Goal: Task Accomplishment & Management: Manage account settings

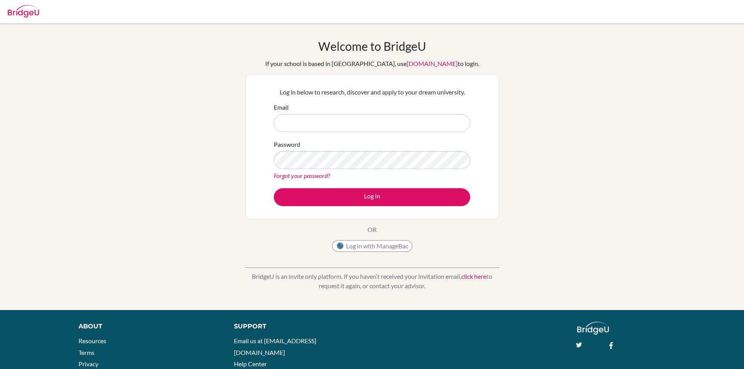
click at [310, 176] on link "Forgot your password?" at bounding box center [302, 175] width 56 height 7
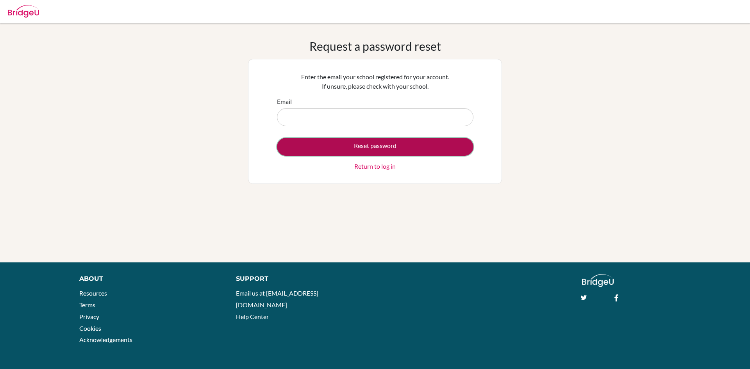
click at [332, 147] on button "Reset password" at bounding box center [375, 147] width 197 height 18
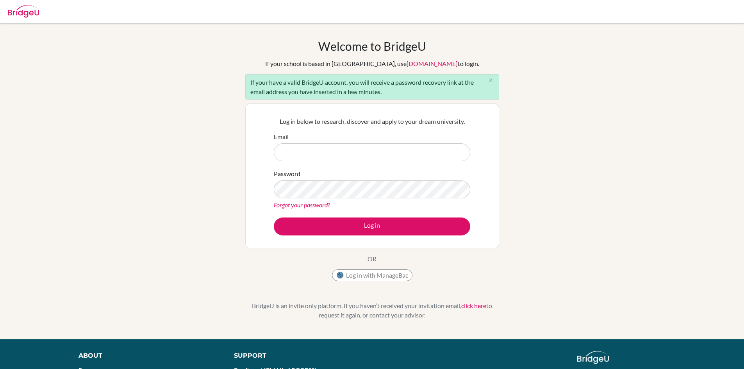
click at [322, 205] on link "Forgot your password?" at bounding box center [302, 204] width 56 height 7
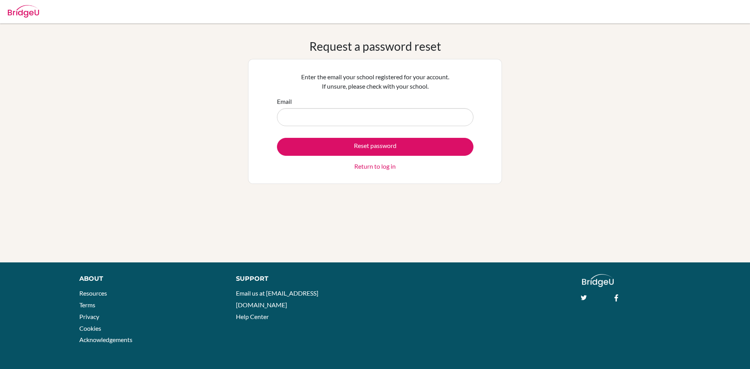
click at [311, 118] on input "Email" at bounding box center [375, 117] width 197 height 18
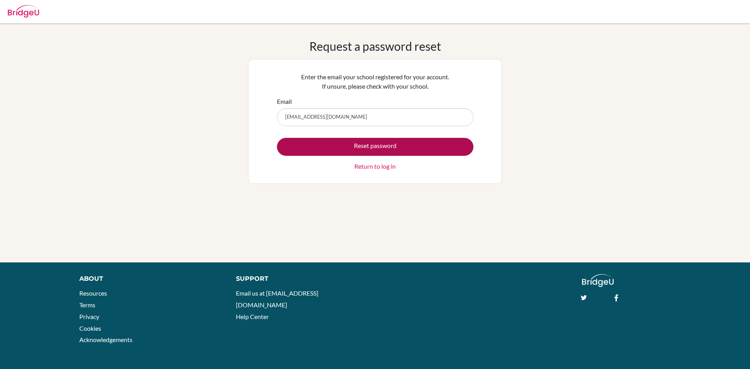
type input "kashvi6634@vivekhighschool.onmicrosoft.com"
click at [346, 147] on button "Reset password" at bounding box center [375, 147] width 197 height 18
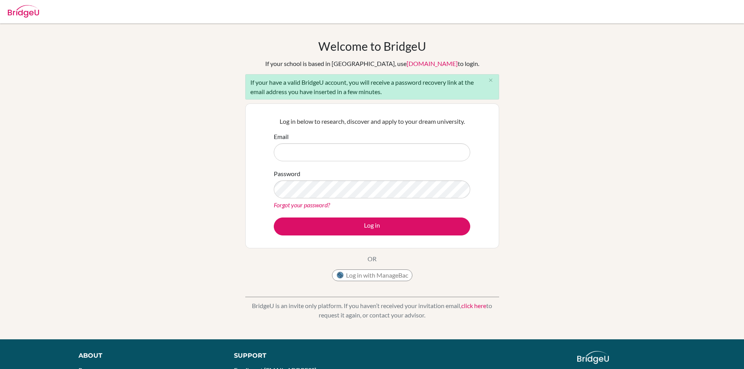
click at [565, 213] on div "Welcome to [GEOGRAPHIC_DATA] If your school is based in [GEOGRAPHIC_DATA], use …" at bounding box center [372, 181] width 744 height 285
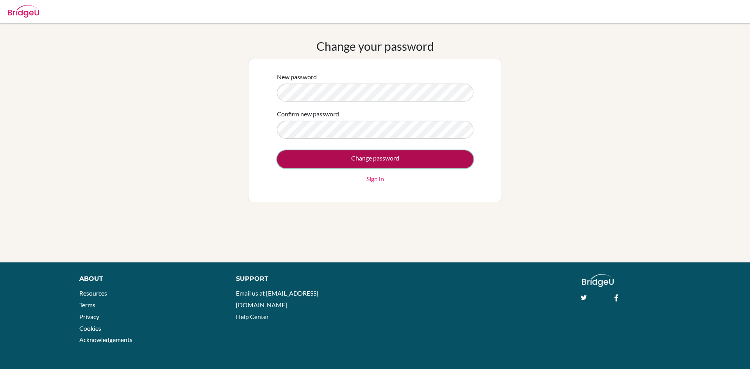
click at [354, 156] on input "Change password" at bounding box center [375, 159] width 197 height 18
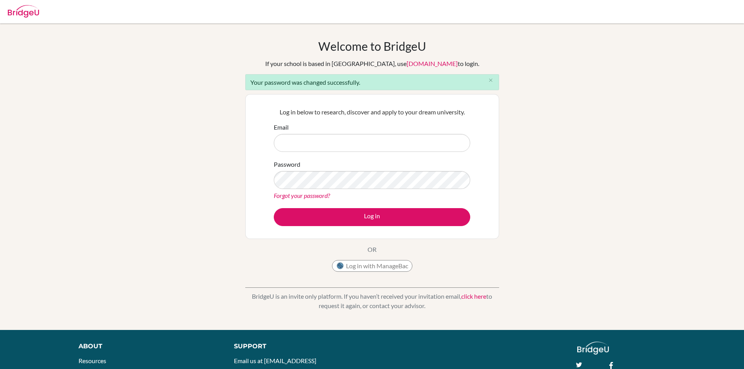
click at [414, 144] on input "Email" at bounding box center [372, 143] width 197 height 18
type input "kashvi6634@vivekhighschool.onmicrosoft.com"
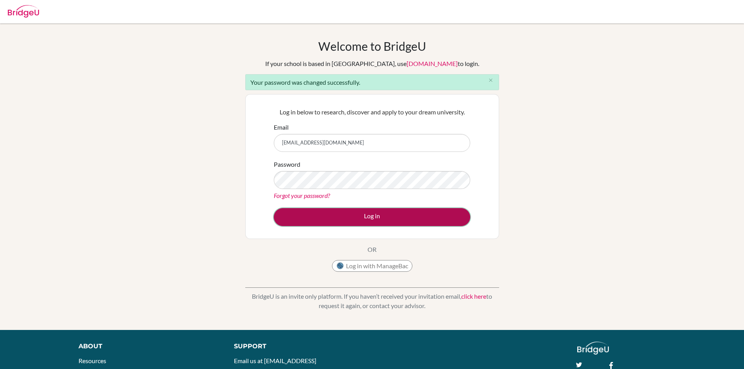
click at [383, 213] on button "Log in" at bounding box center [372, 217] width 197 height 18
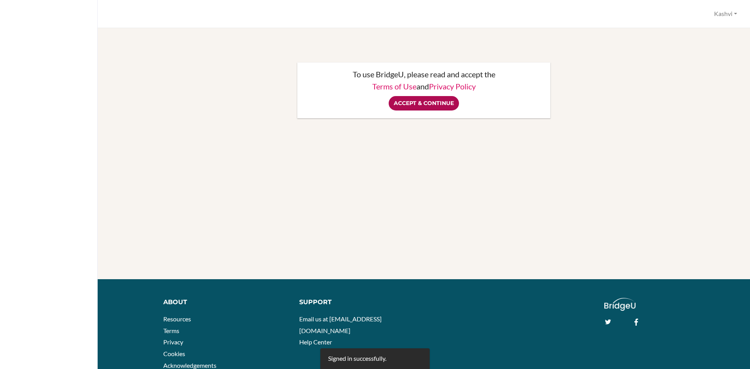
click at [411, 106] on input "Accept & Continue" at bounding box center [424, 103] width 70 height 14
